Goal: Information Seeking & Learning: Find specific fact

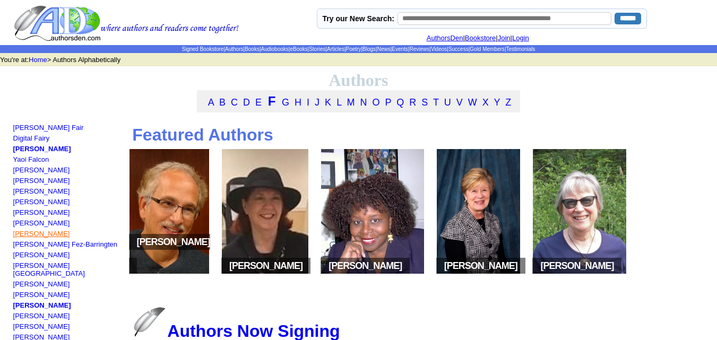
drag, startPoint x: 63, startPoint y: 237, endPoint x: 14, endPoint y: 239, distance: 49.4
copy link "[PERSON_NAME]"
click at [52, 236] on link "Robert L Ferrier" at bounding box center [41, 234] width 57 height 8
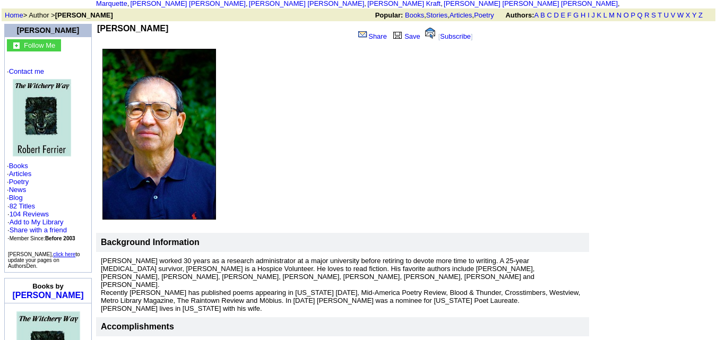
scroll to position [66, 0]
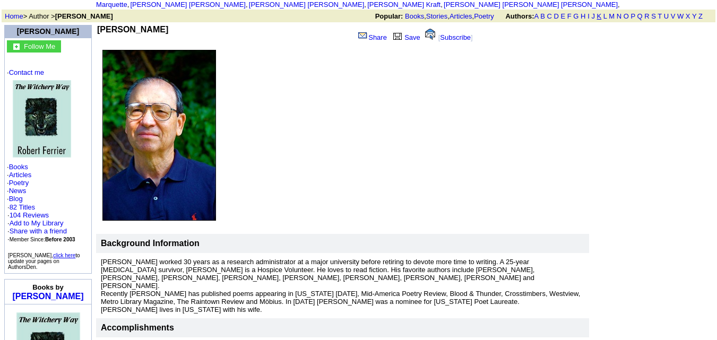
click at [598, 12] on link "K" at bounding box center [599, 16] width 5 height 8
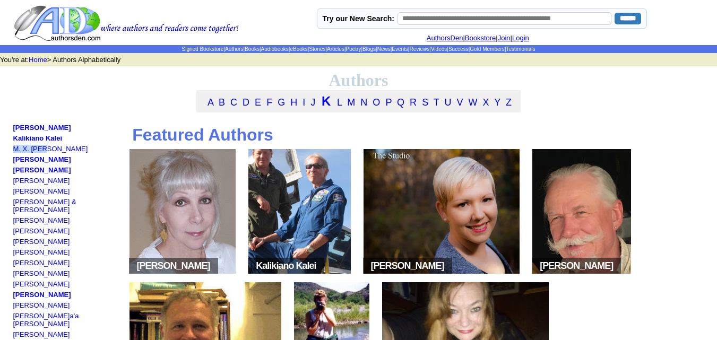
drag, startPoint x: 49, startPoint y: 156, endPoint x: 15, endPoint y: 155, distance: 33.4
copy link "M. X. [PERSON_NAME]"
